Goal: Information Seeking & Learning: Learn about a topic

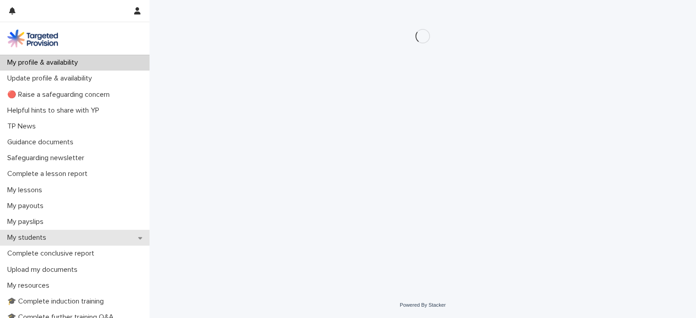
click at [30, 237] on p "My students" at bounding box center [29, 238] width 50 height 9
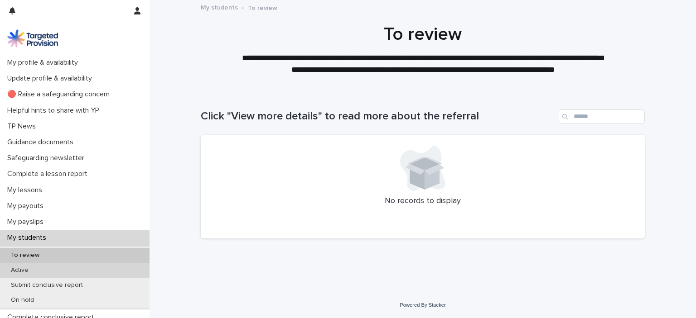
click at [22, 270] on p "Active" at bounding box center [20, 271] width 32 height 8
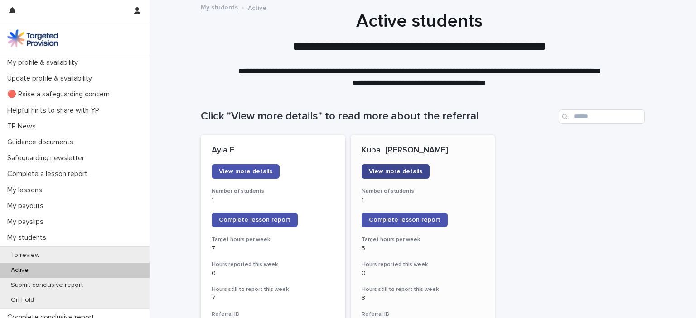
click at [384, 169] on span "View more details" at bounding box center [395, 172] width 53 height 6
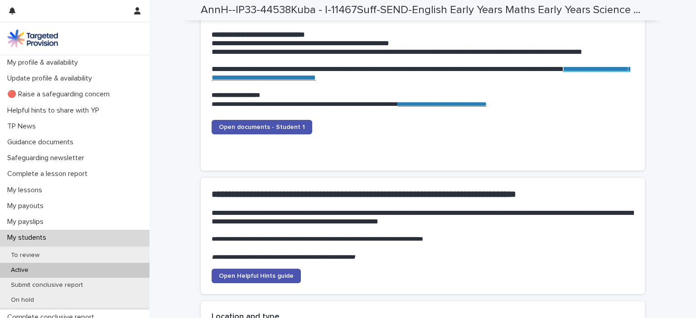
scroll to position [965, 0]
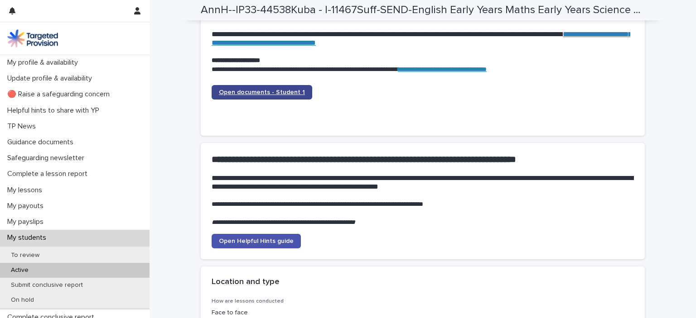
click at [277, 93] on span "Open documents - Student 1" at bounding box center [262, 92] width 86 height 6
